Goal: Task Accomplishment & Management: Use online tool/utility

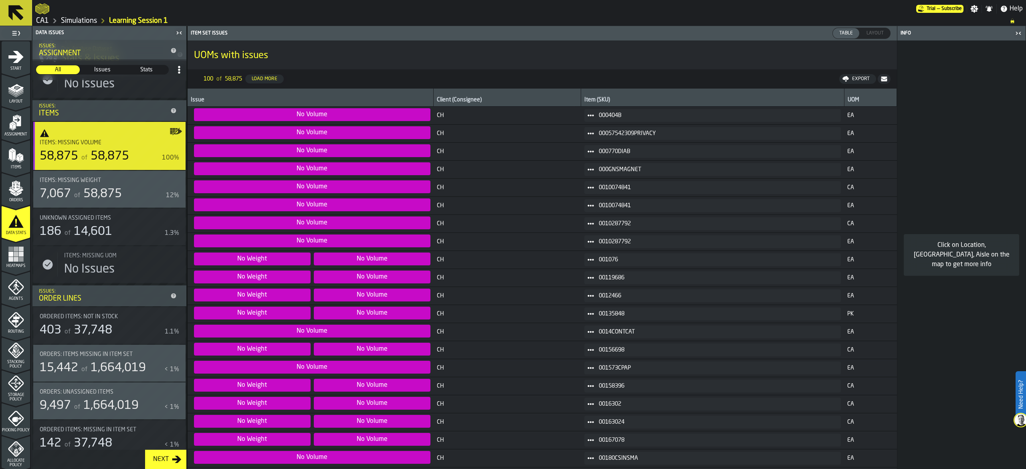
scroll to position [240, 0]
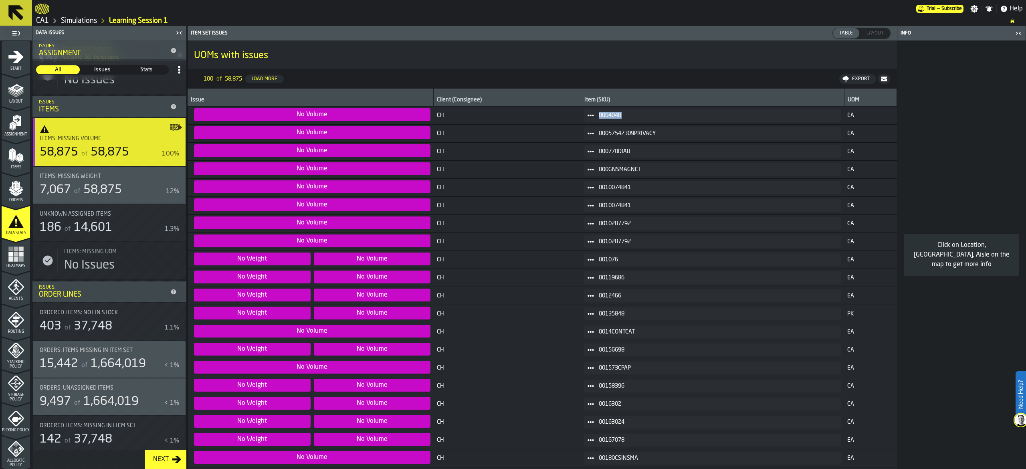
drag, startPoint x: 633, startPoint y: 115, endPoint x: 589, endPoint y: 118, distance: 44.6
click at [589, 118] on div "000404B" at bounding box center [712, 115] width 256 height 13
click at [77, 183] on div "of 58,875" at bounding box center [97, 190] width 49 height 14
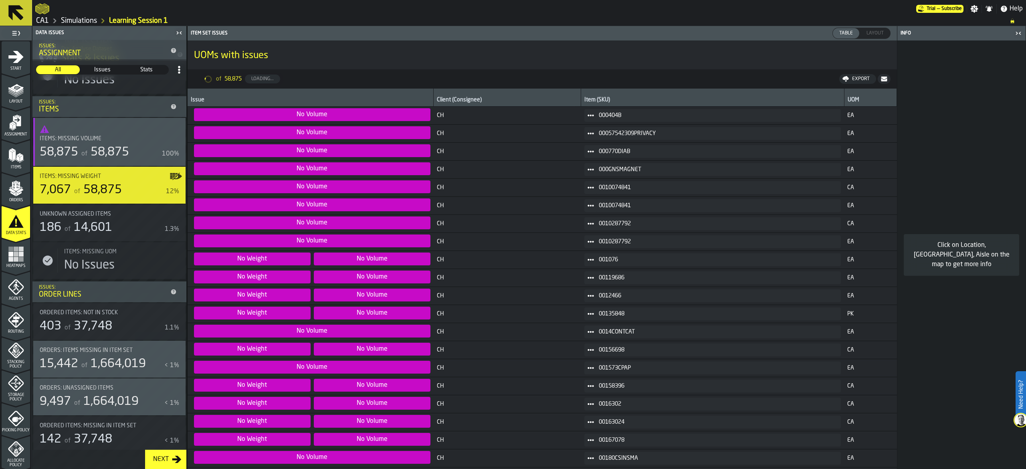
click at [106, 186] on span "58,875" at bounding box center [102, 190] width 38 height 12
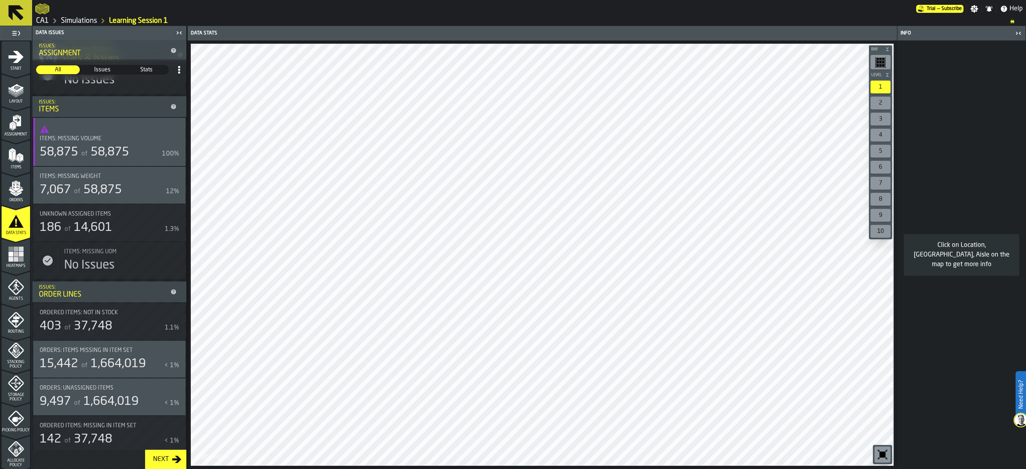
click at [121, 195] on span "58,875" at bounding box center [102, 190] width 38 height 12
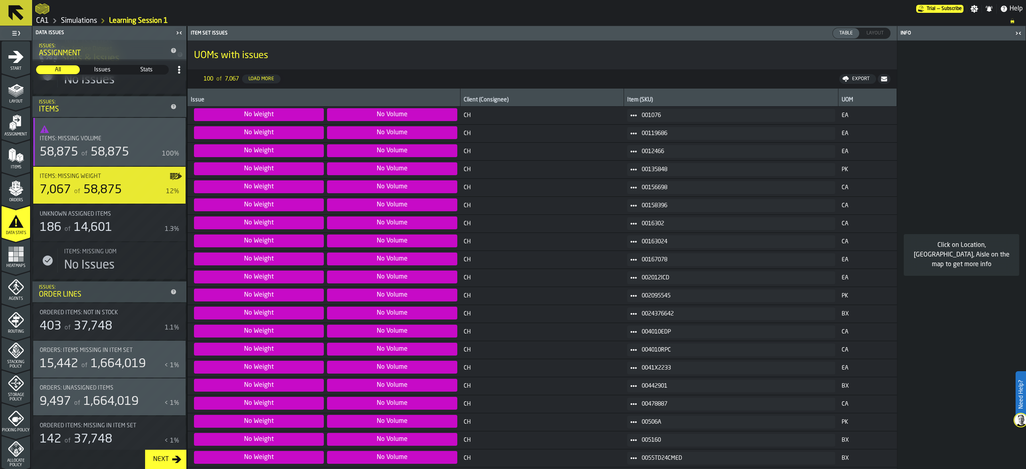
click at [688, 114] on span "001076" at bounding box center [734, 115] width 187 height 6
click at [651, 116] on span "001076" at bounding box center [734, 115] width 187 height 6
drag, startPoint x: 651, startPoint y: 117, endPoint x: 644, endPoint y: 113, distance: 8.1
click at [644, 113] on span "001076" at bounding box center [734, 115] width 187 height 6
drag, startPoint x: 670, startPoint y: 118, endPoint x: 637, endPoint y: 115, distance: 33.0
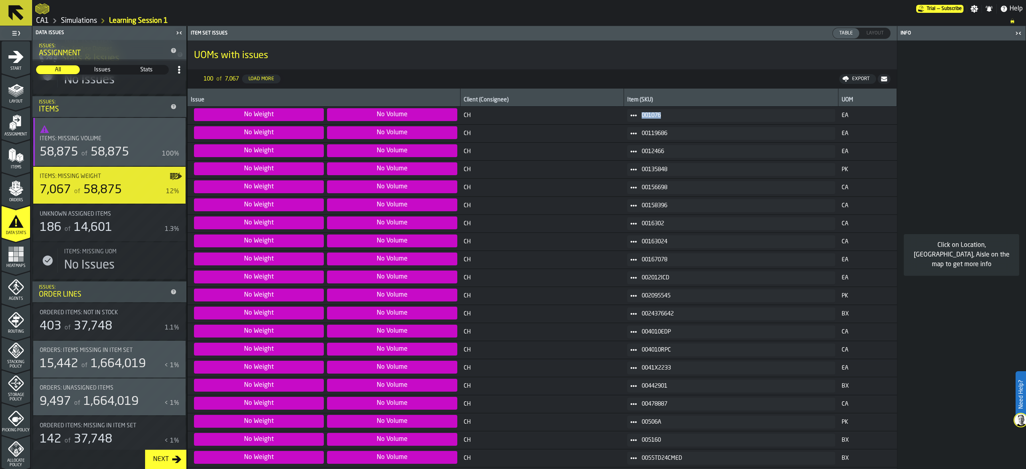
click at [641, 115] on span "001076" at bounding box center [734, 115] width 187 height 6
copy span "001076"
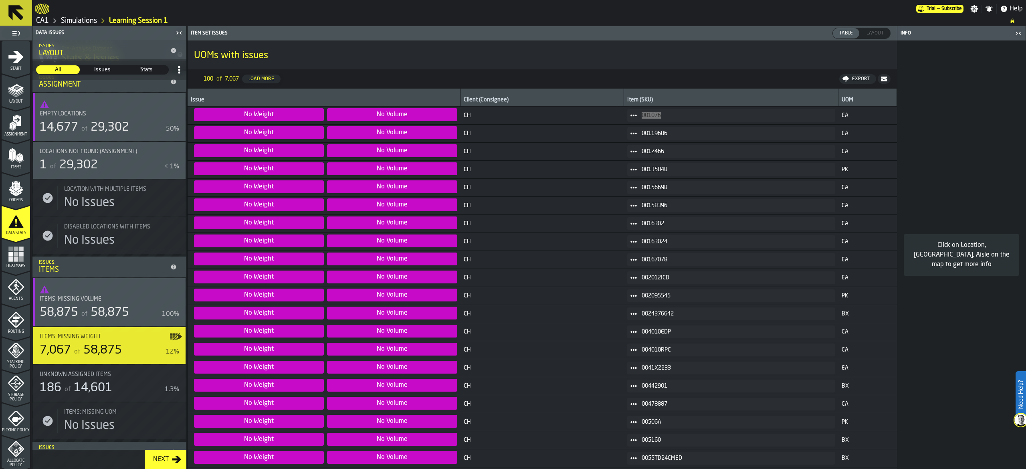
scroll to position [0, 0]
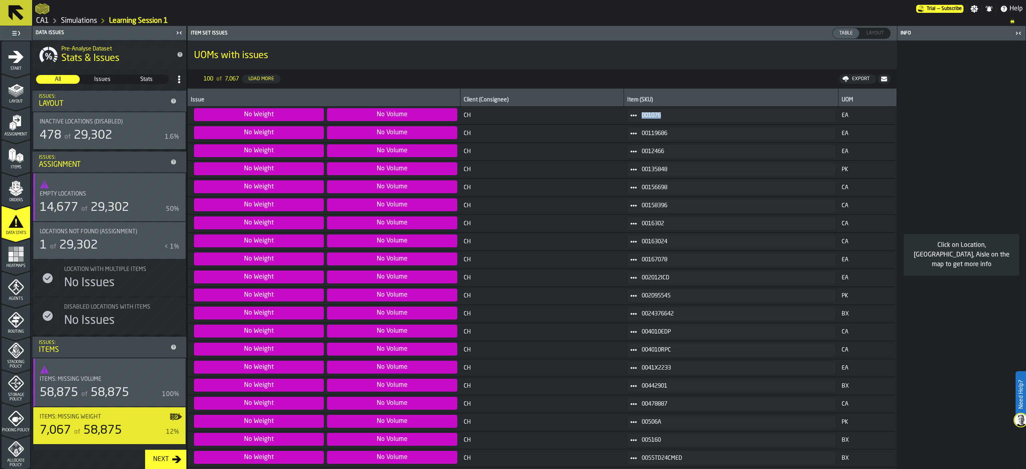
click at [40, 4] on icon "logo-header" at bounding box center [42, 8] width 14 height 11
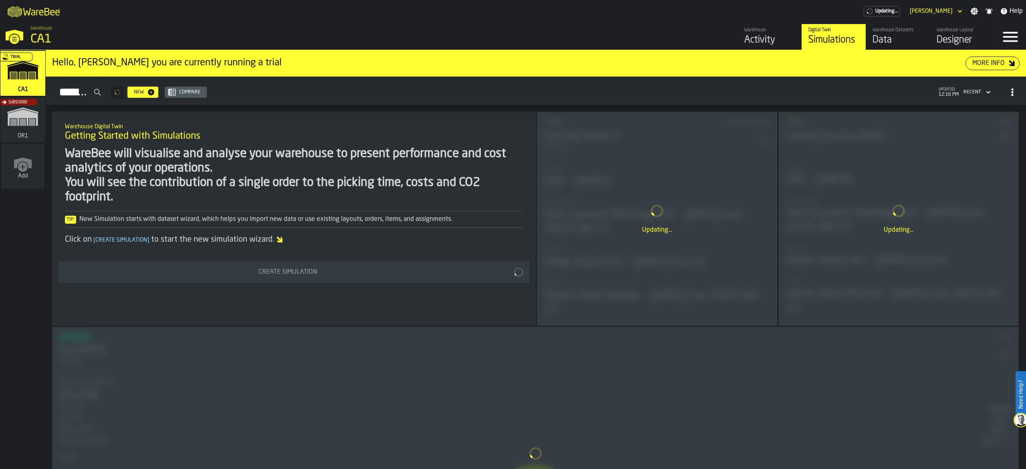
click at [895, 35] on div "Data" at bounding box center [897, 40] width 51 height 13
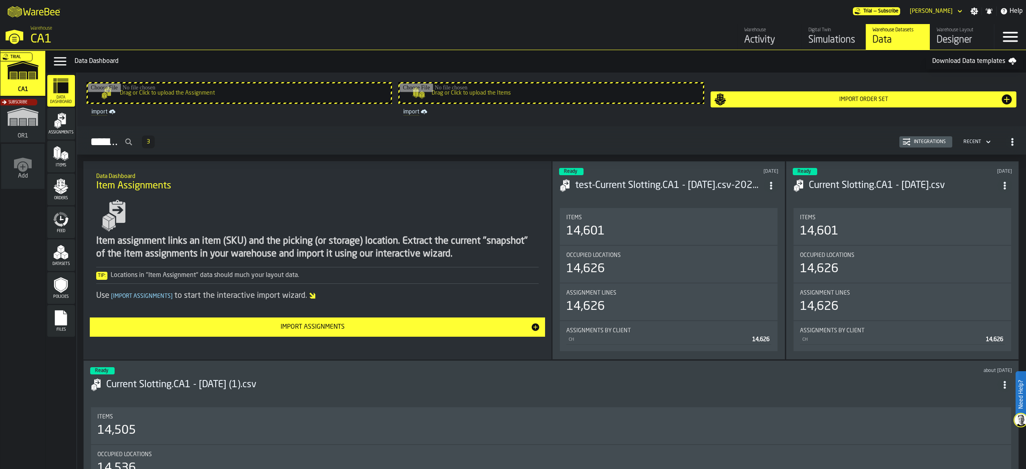
click at [62, 191] on polygon "menu Orders" at bounding box center [63, 191] width 5 height 5
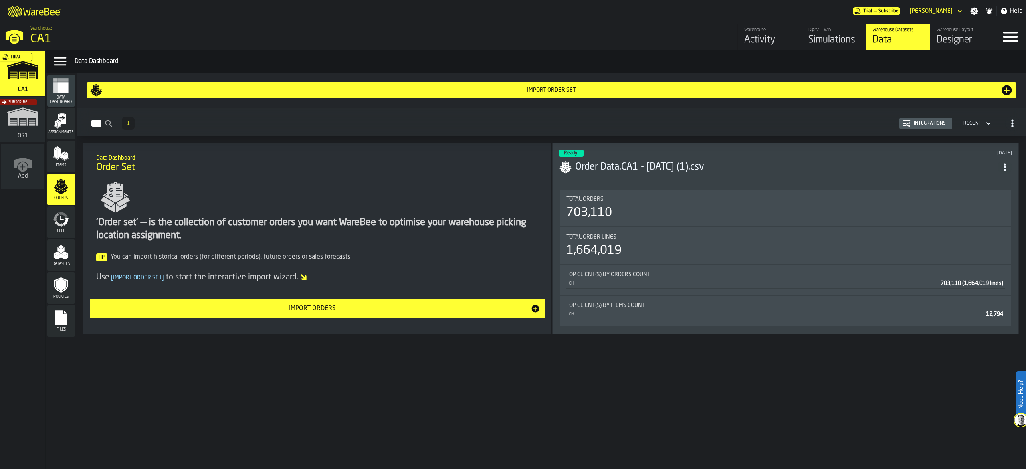
click at [789, 77] on header "Import Order Set" at bounding box center [551, 90] width 943 height 29
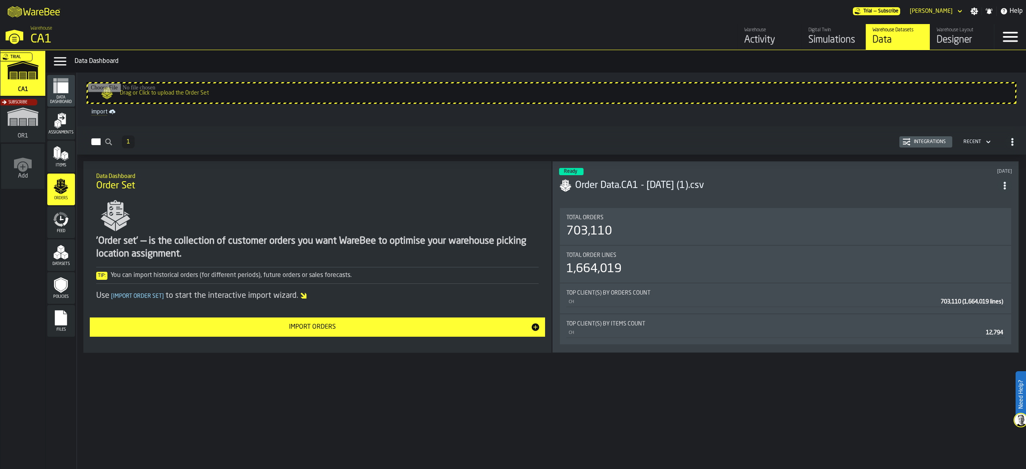
click at [726, 389] on div "Drag or Click to upload the Order Set import Orders 1 Integrations Recent Data …" at bounding box center [551, 271] width 949 height 396
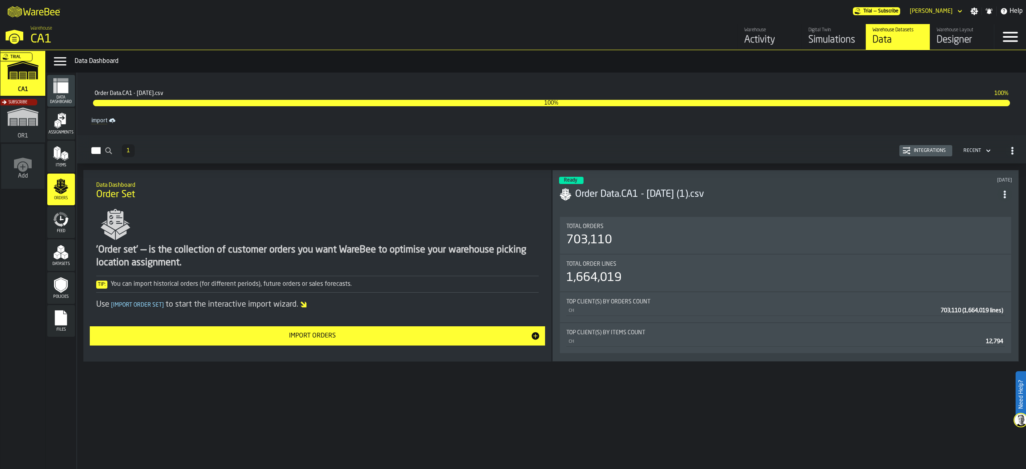
click at [976, 150] on div "Recent" at bounding box center [972, 151] width 18 height 6
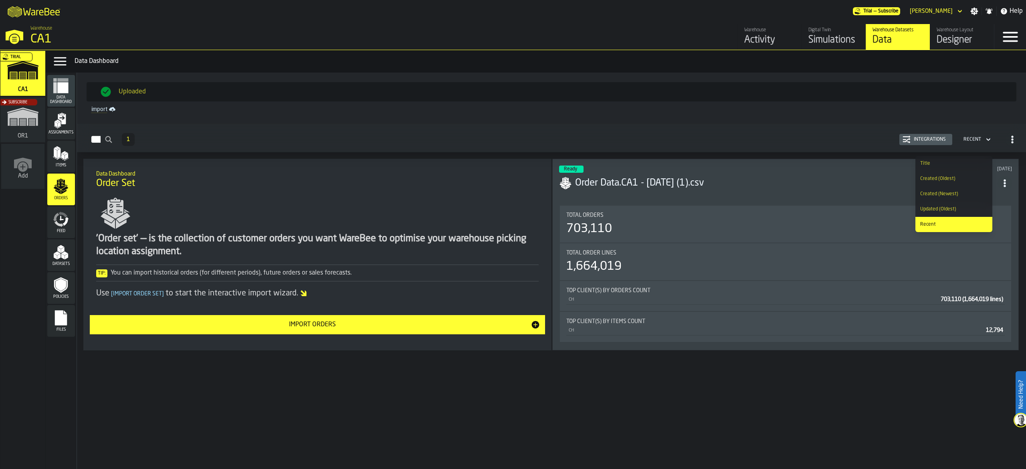
click at [542, 389] on div "Uploaded import Orders 1 Integrations Recent Data Dashboard Order Set 'Order se…" at bounding box center [551, 271] width 949 height 396
